Goal: Information Seeking & Learning: Learn about a topic

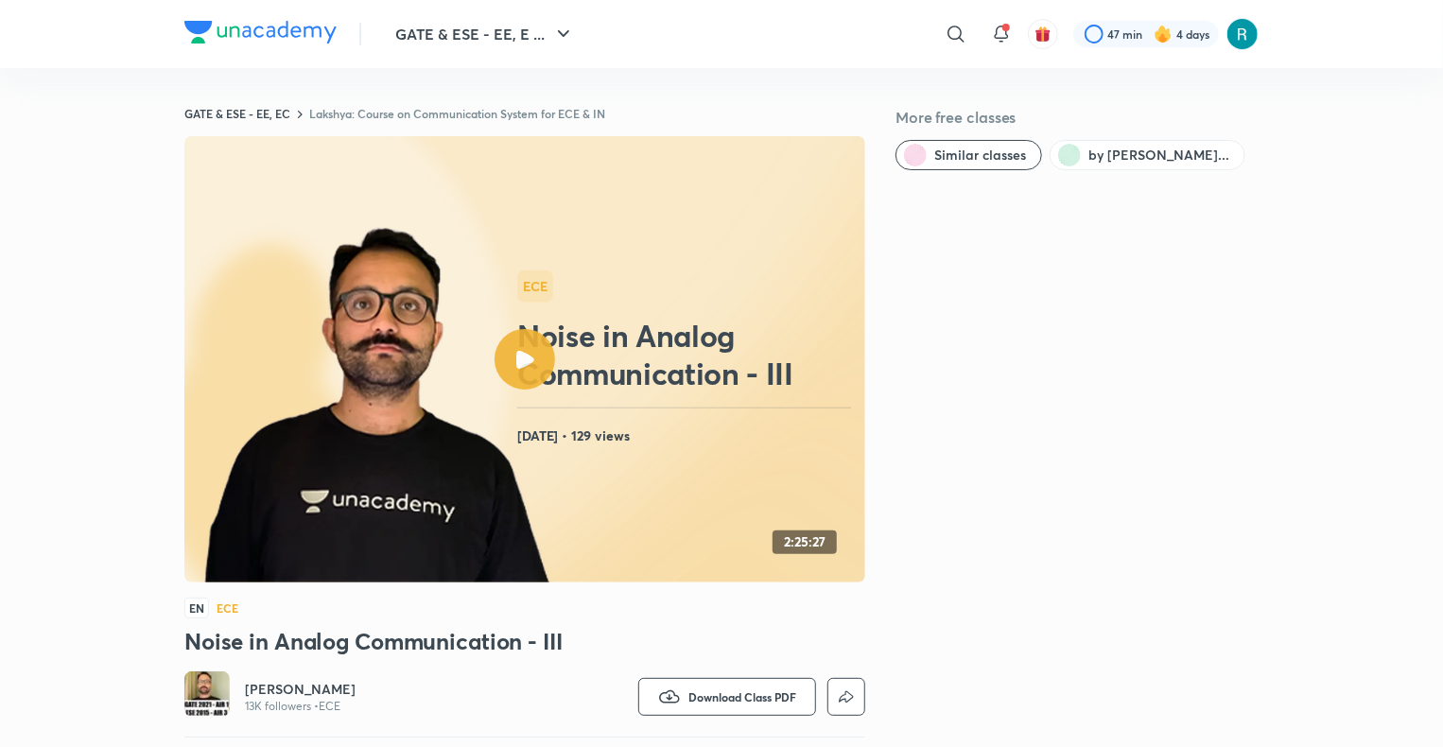
click at [442, 115] on link "Lakshya: Course on Communication System for ECE & IN" at bounding box center [457, 113] width 296 height 15
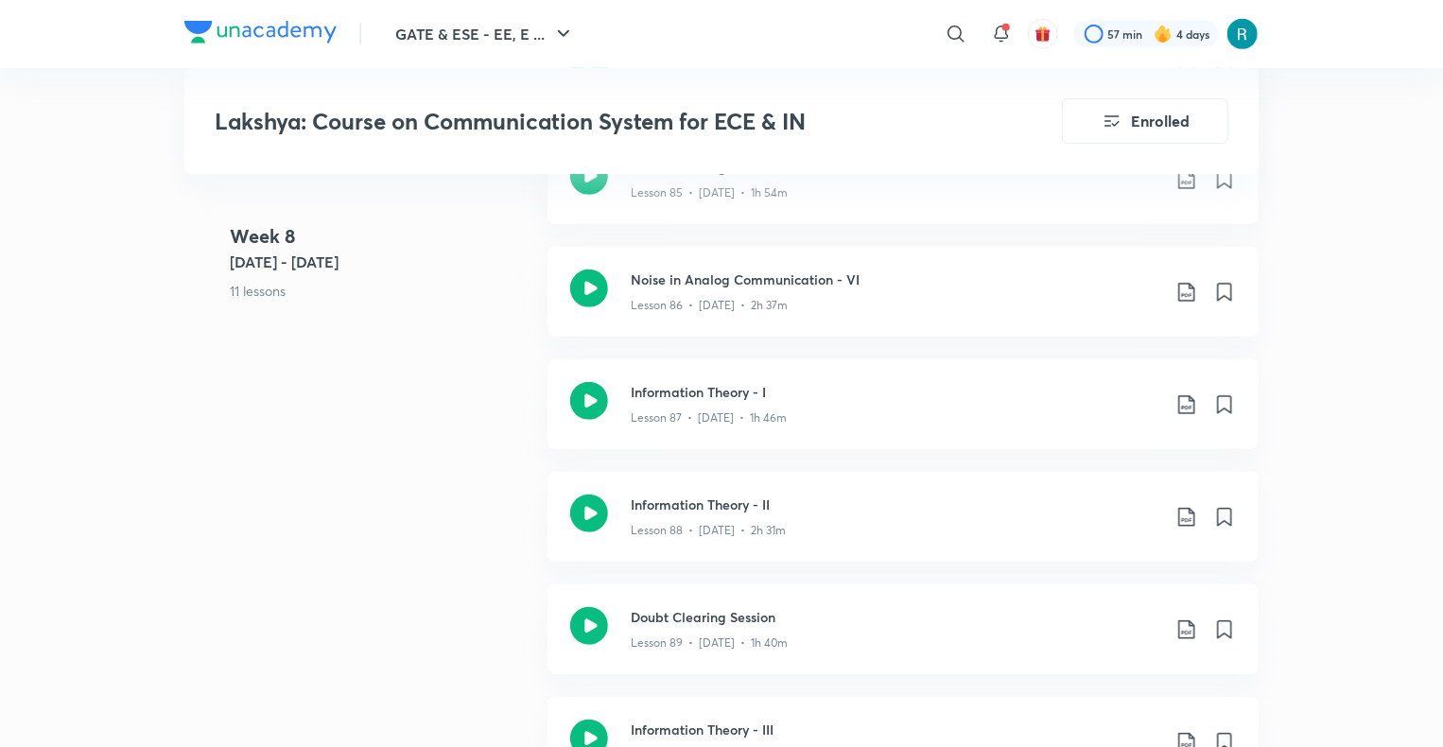
scroll to position [11363, 0]
click at [824, 298] on div "Lesson 86 • [DATE] • 2h 37m" at bounding box center [895, 300] width 529 height 25
